Goal: Transaction & Acquisition: Purchase product/service

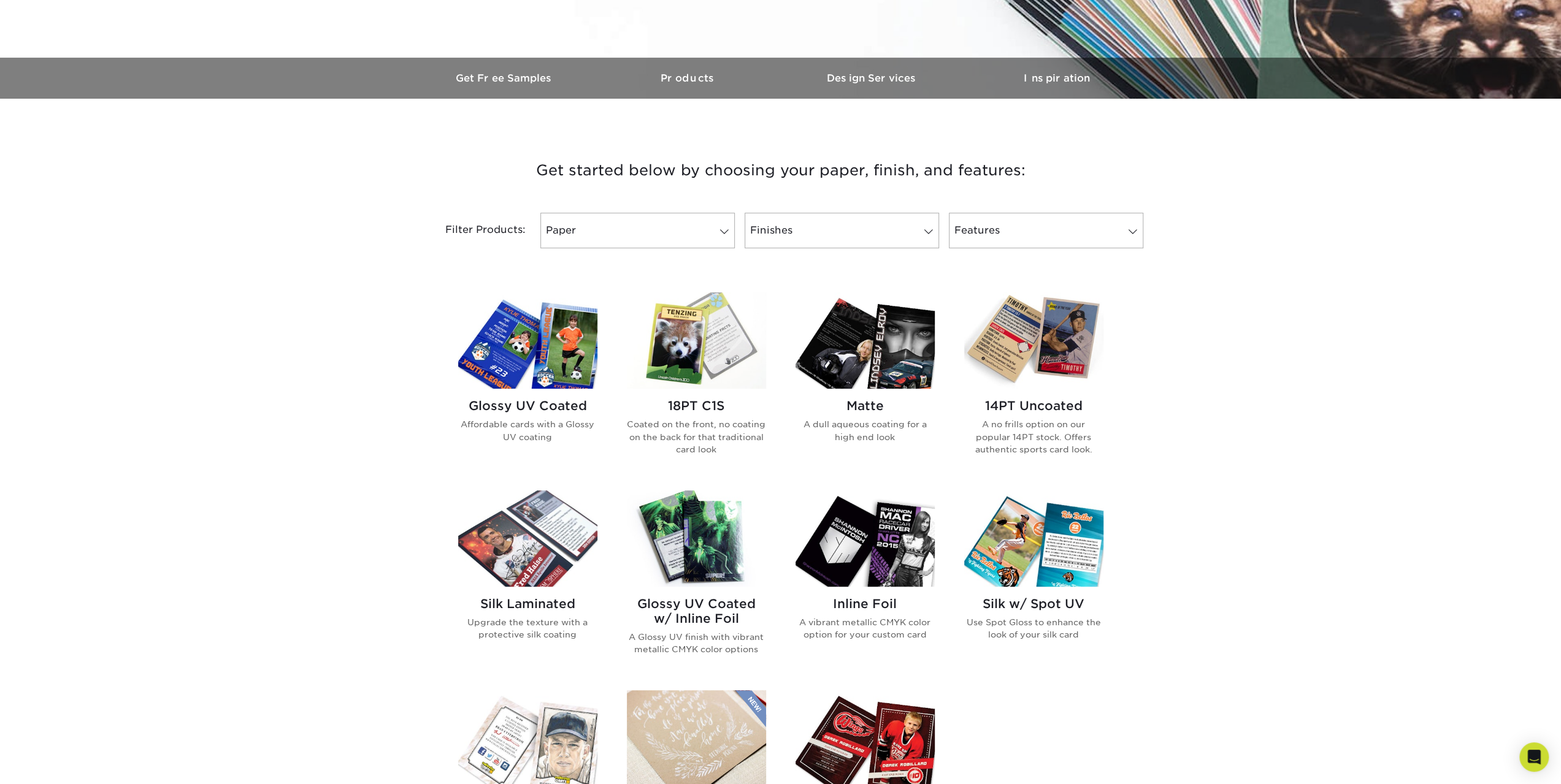
scroll to position [307, 0]
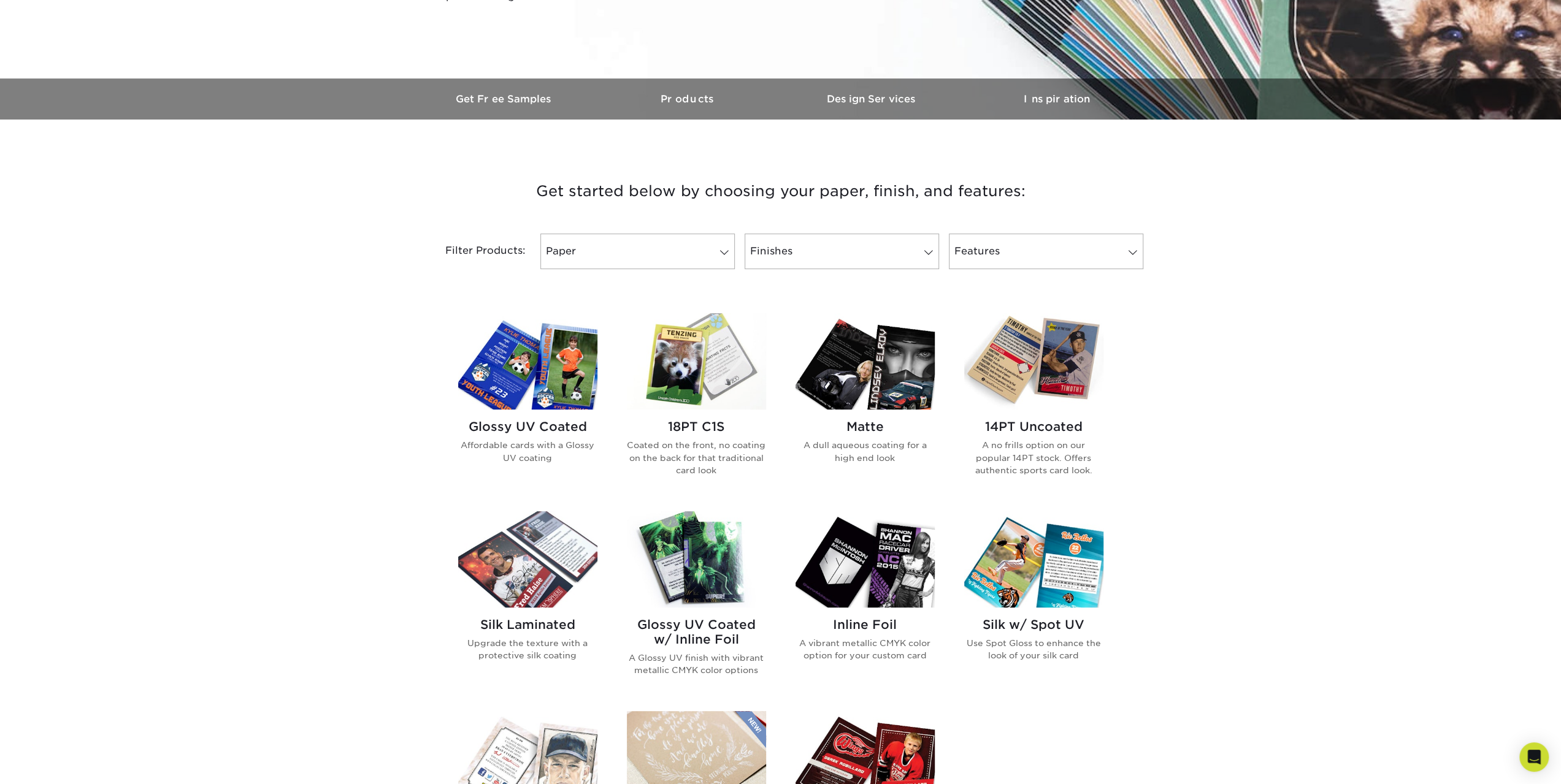
click at [676, 557] on img at bounding box center [697, 559] width 140 height 96
